Goal: Task Accomplishment & Management: Manage account settings

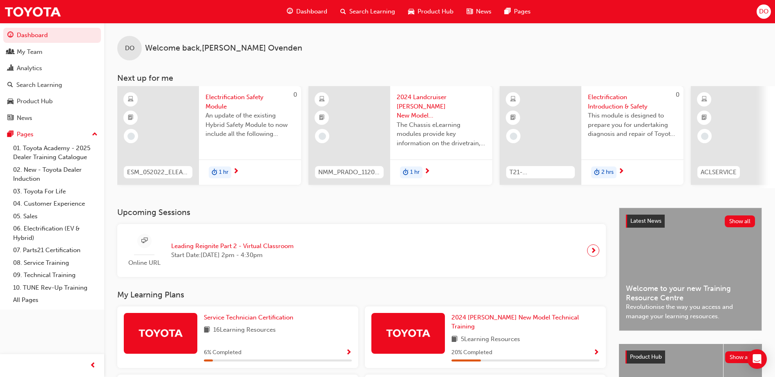
click at [759, 12] on span "DO" at bounding box center [763, 11] width 9 height 9
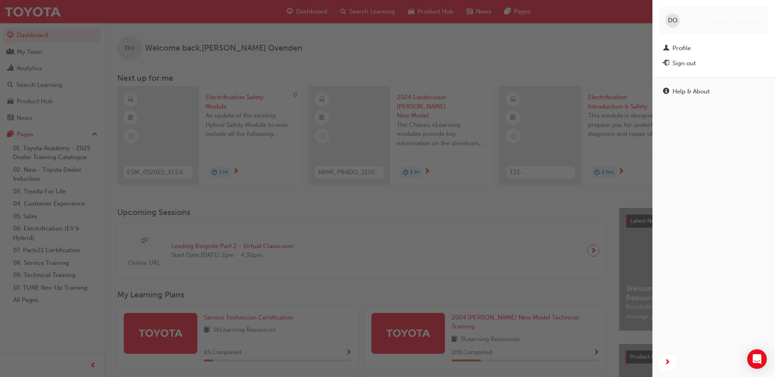
click at [425, 12] on div "button" at bounding box center [326, 188] width 652 height 377
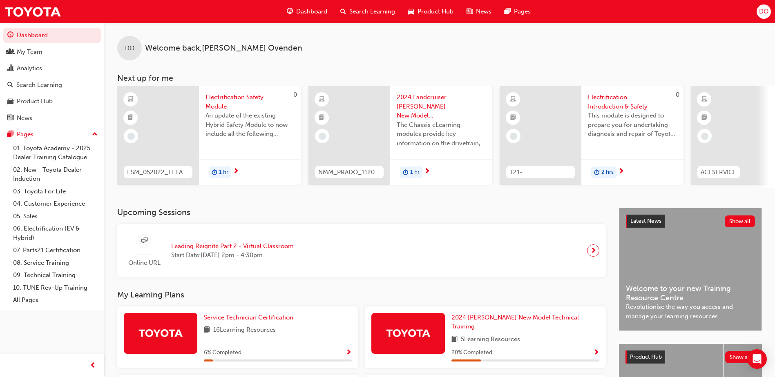
click at [305, 10] on span "Dashboard" at bounding box center [311, 11] width 31 height 9
click at [14, 51] on div "My Team" at bounding box center [51, 52] width 89 height 10
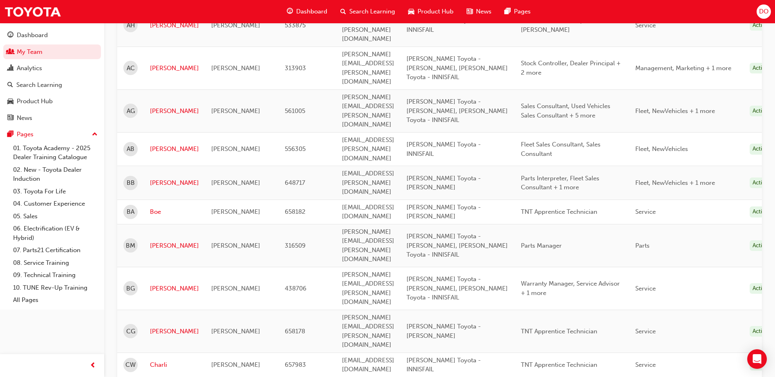
scroll to position [204, 0]
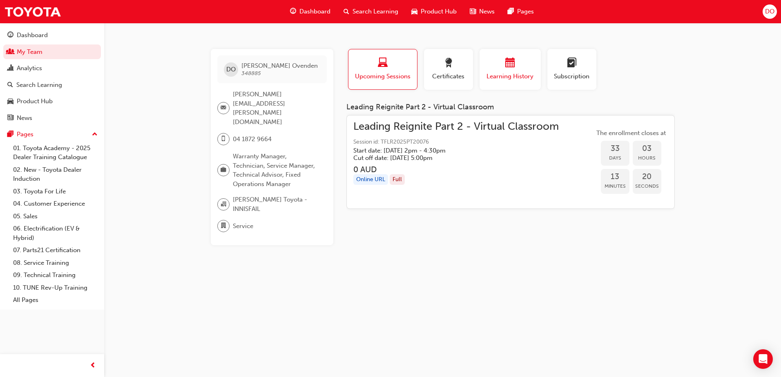
click at [502, 69] on div "button" at bounding box center [509, 64] width 49 height 13
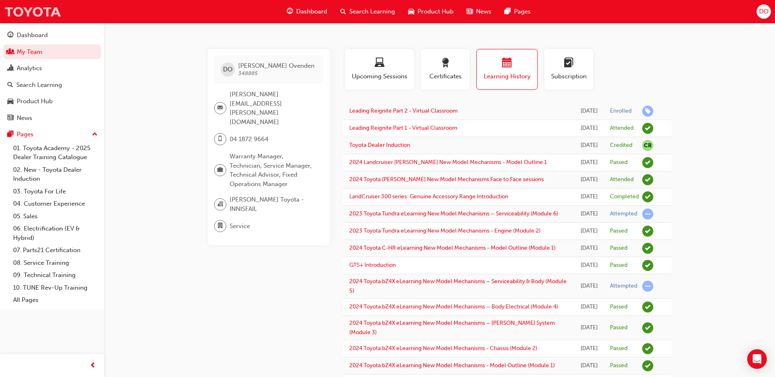
click at [29, 9] on img at bounding box center [32, 11] width 57 height 18
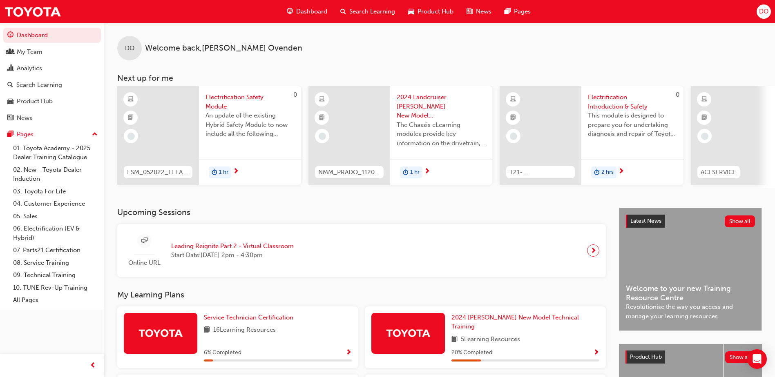
click at [763, 11] on span "DO" at bounding box center [763, 11] width 9 height 9
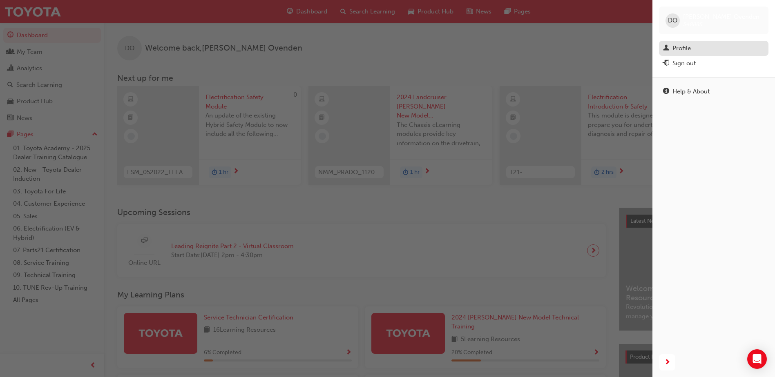
click at [690, 48] on div "Profile" at bounding box center [681, 48] width 18 height 9
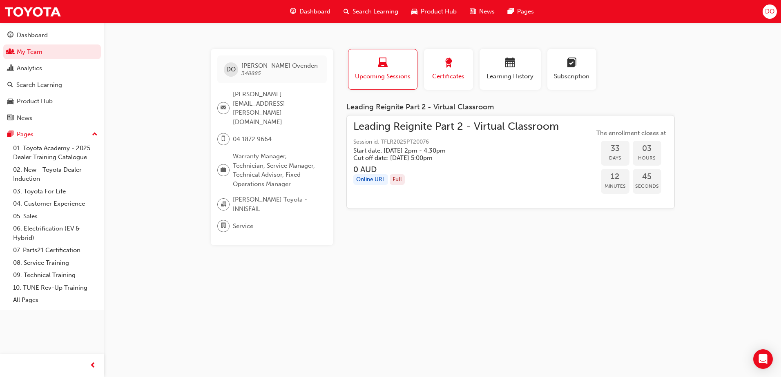
click at [448, 73] on span "Certificates" at bounding box center [448, 76] width 37 height 9
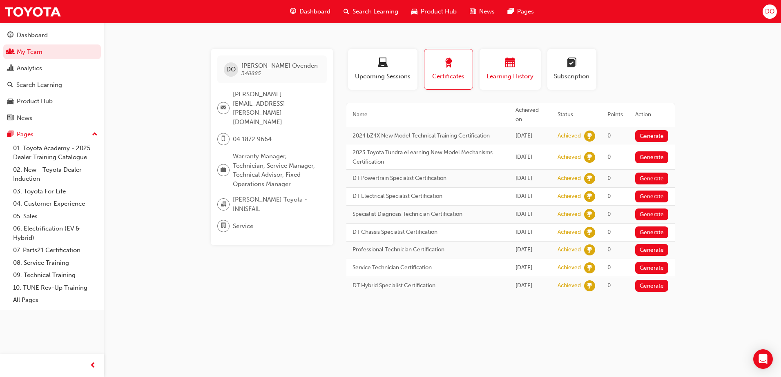
click at [494, 81] on button "Learning History" at bounding box center [509, 69] width 61 height 41
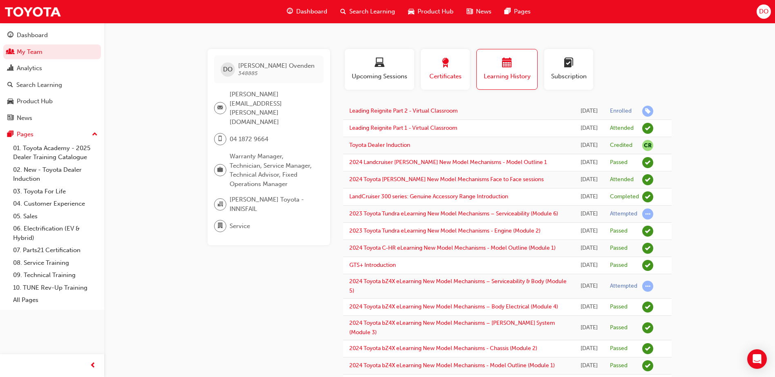
click at [436, 56] on button "Certificates" at bounding box center [445, 69] width 49 height 41
